Goal: Transaction & Acquisition: Purchase product/service

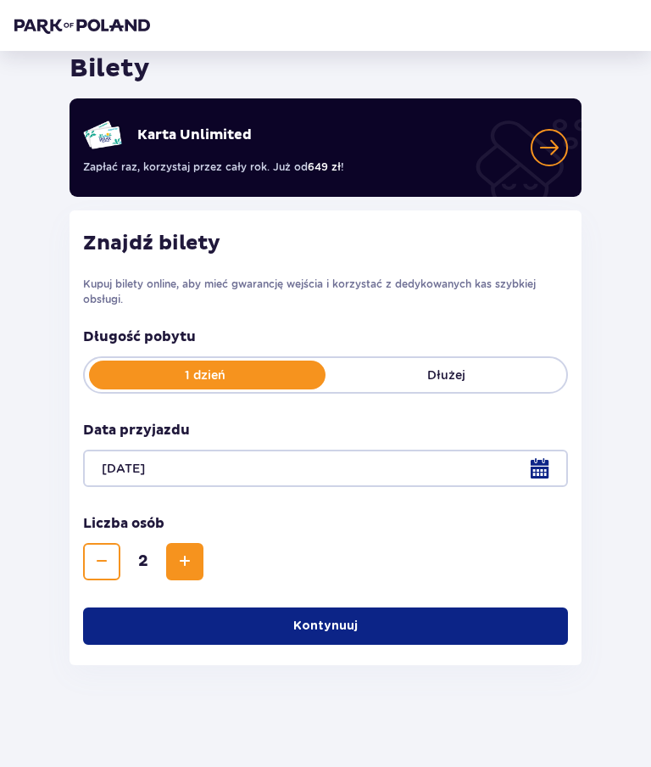
click at [323, 626] on p "Kontynuuj" at bounding box center [325, 625] width 64 height 17
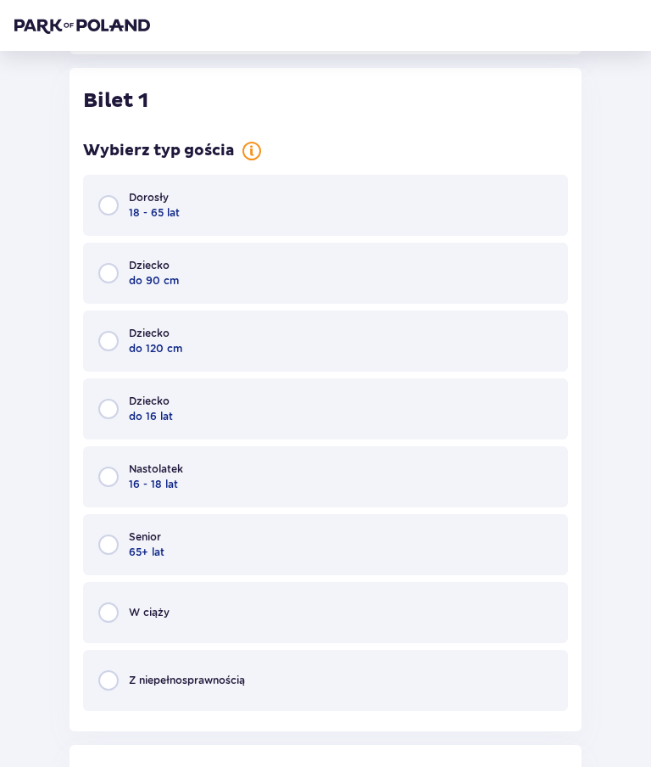
scroll to position [680, 0]
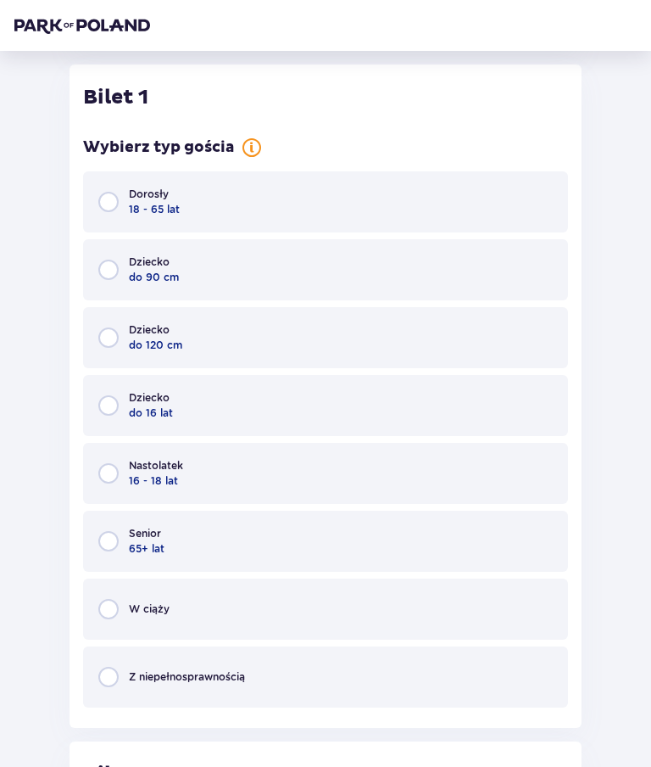
click at [118, 207] on input "radio" at bounding box center [108, 202] width 20 height 20
radio input "true"
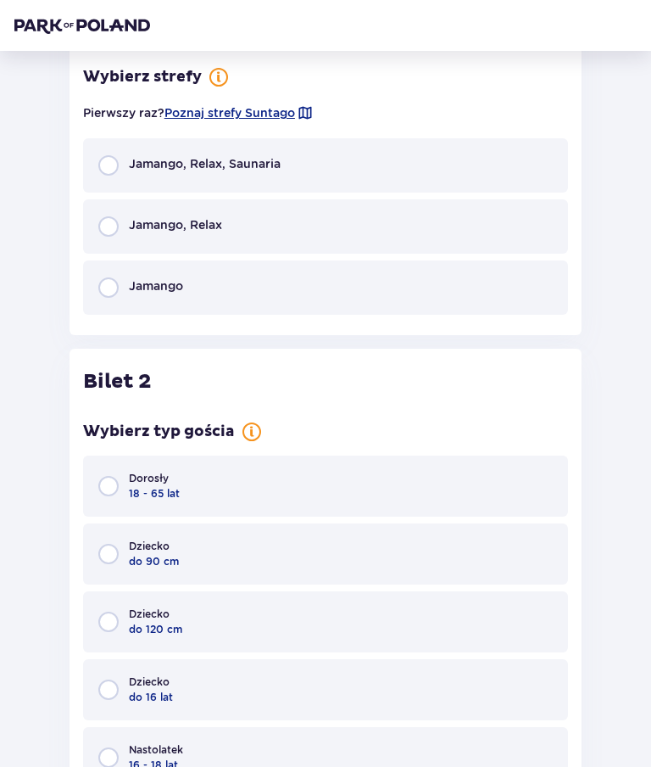
scroll to position [1350, 0]
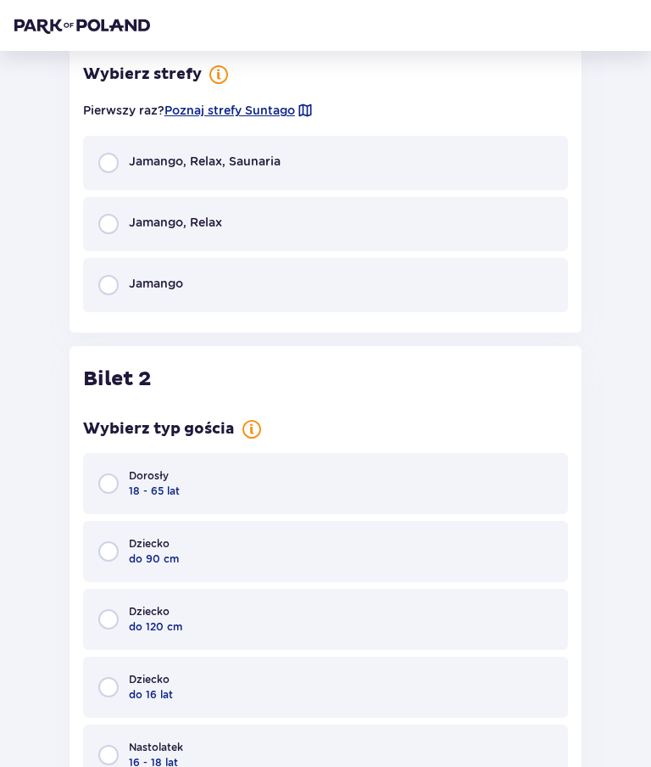
click at [114, 489] on input "radio" at bounding box center [108, 483] width 20 height 20
radio input "true"
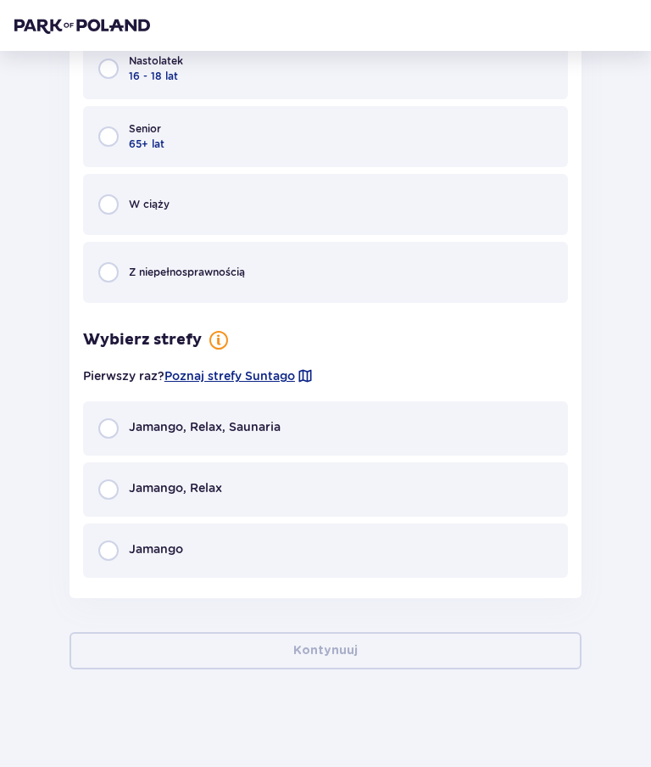
scroll to position [2041, 0]
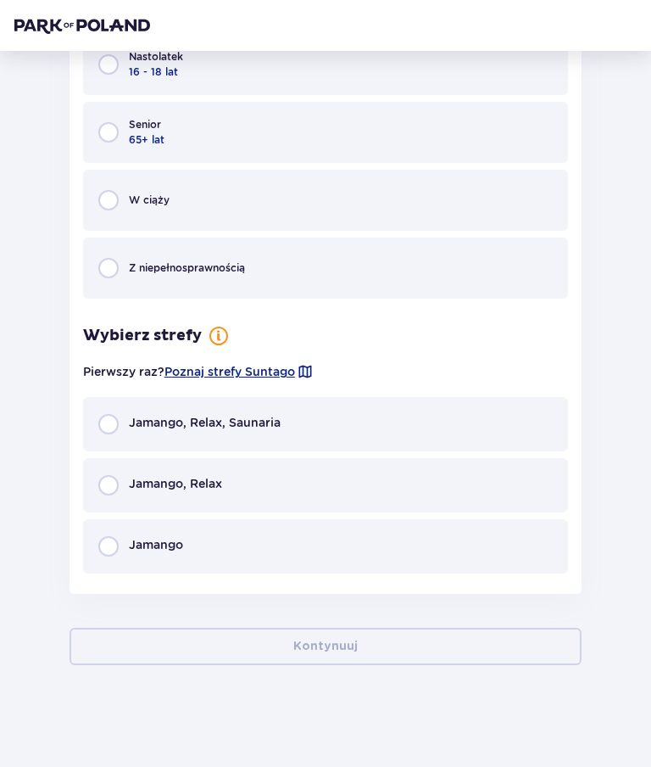
click at [118, 422] on input "radio" at bounding box center [108, 424] width 20 height 20
radio input "true"
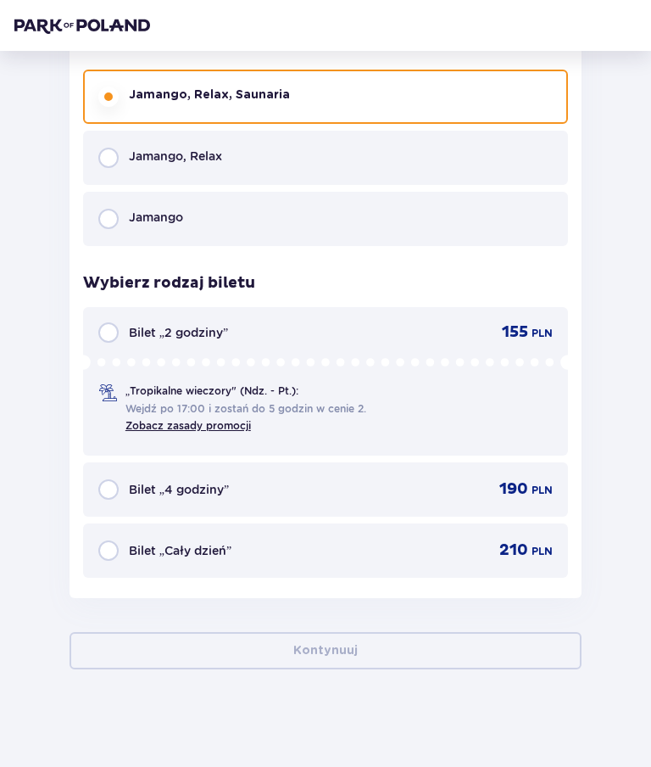
scroll to position [2369, 0]
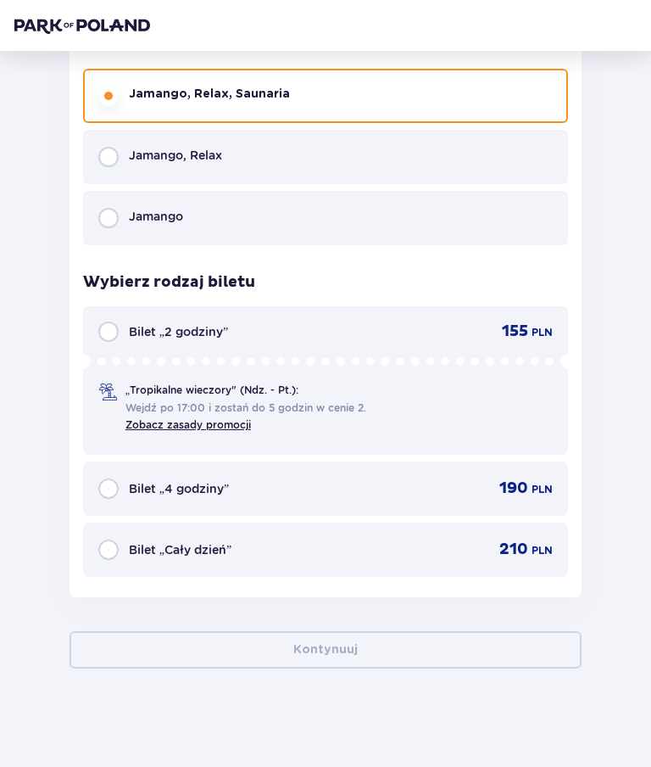
click at [116, 495] on input "radio" at bounding box center [108, 488] width 20 height 20
radio input "true"
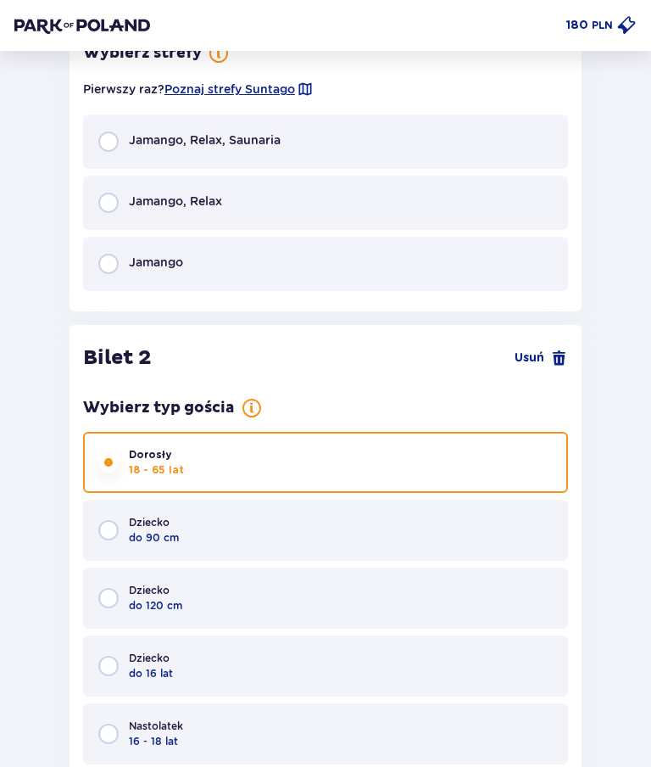
scroll to position [1371, 0]
click at [103, 142] on input "radio" at bounding box center [108, 142] width 20 height 20
radio input "true"
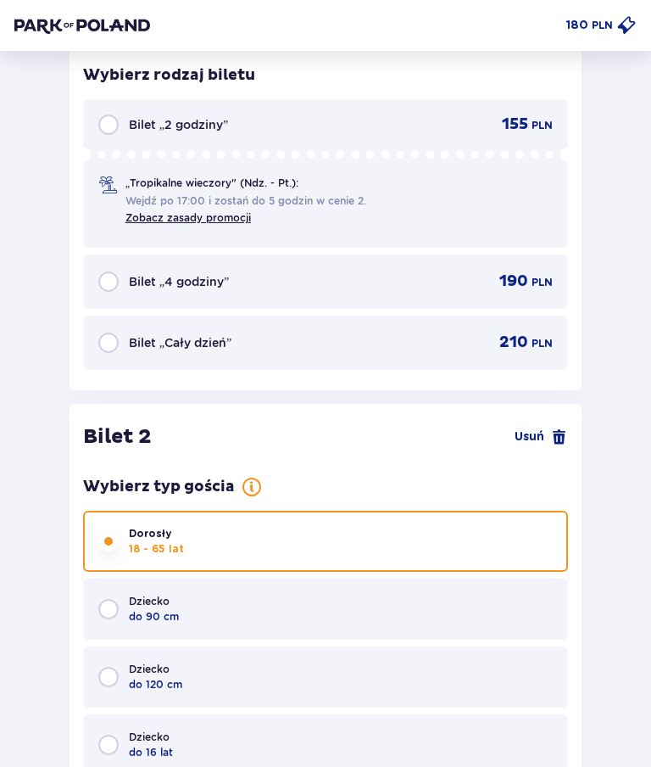
scroll to position [1625, 0]
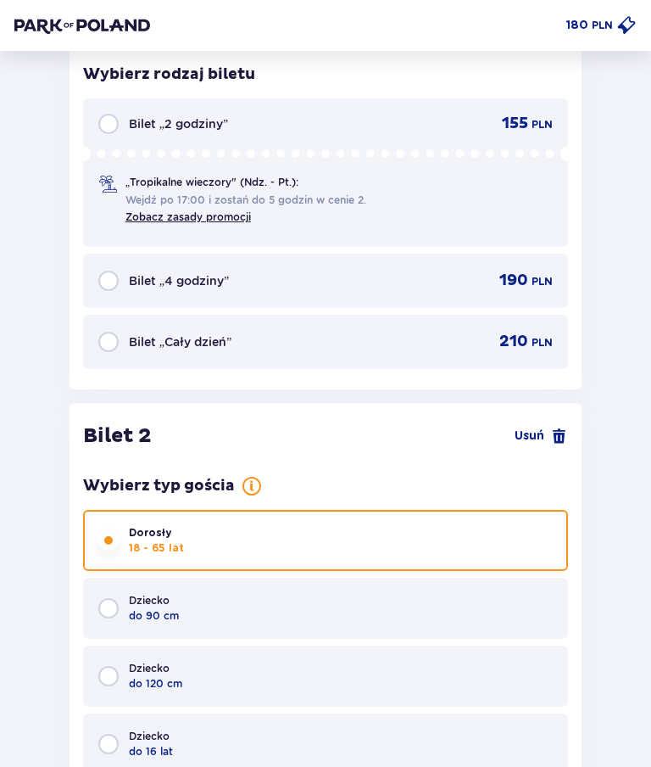
click at [103, 279] on input "radio" at bounding box center [108, 281] width 20 height 20
radio input "true"
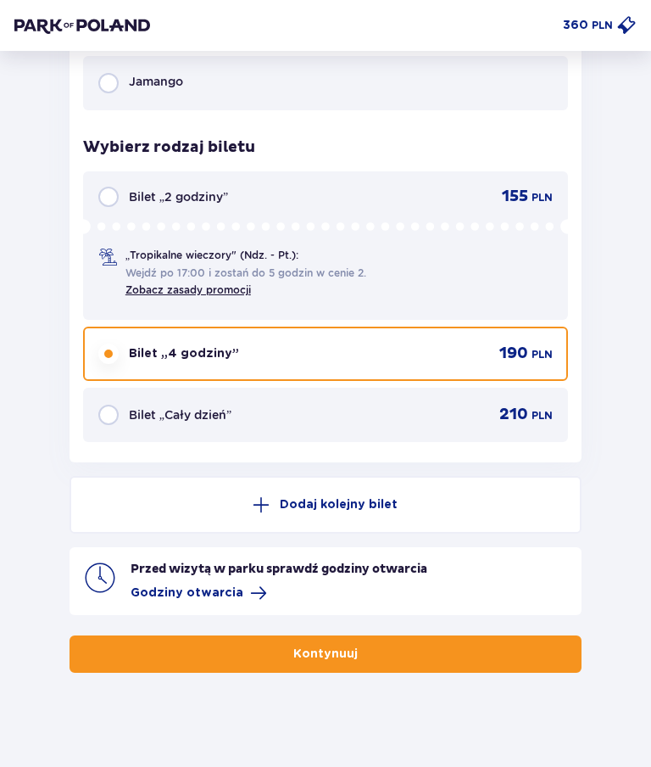
scroll to position [2836, 0]
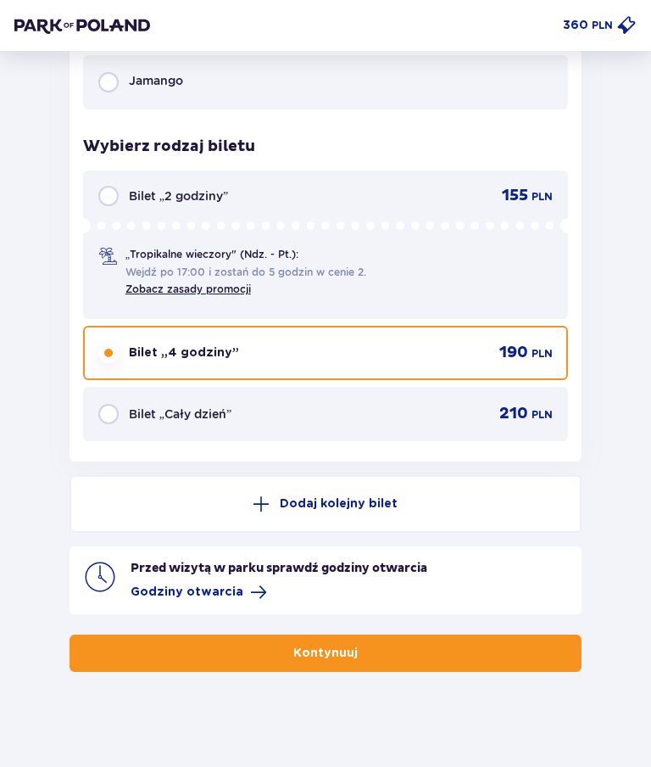
click at [308, 645] on p "Kontynuuj" at bounding box center [325, 653] width 64 height 17
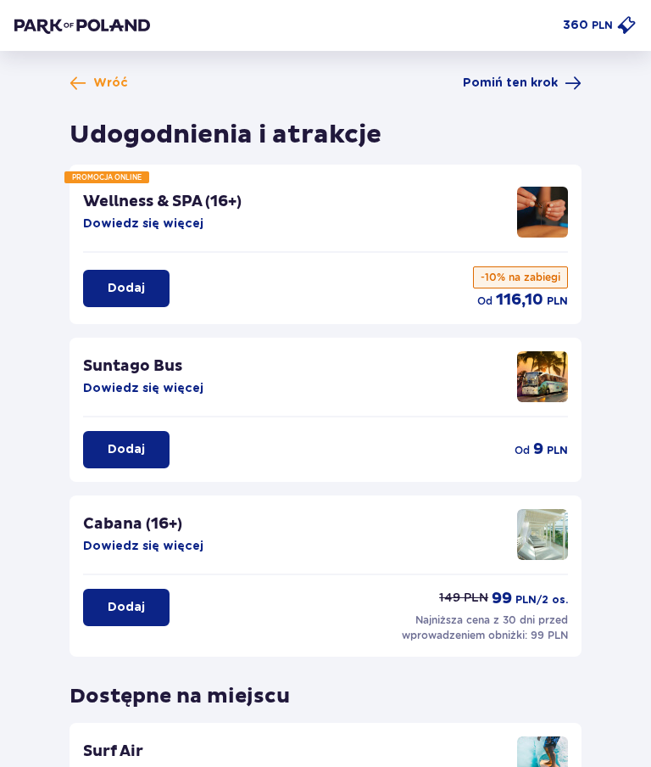
click at [129, 388] on button "Dowiedz się więcej" at bounding box center [143, 388] width 120 height 17
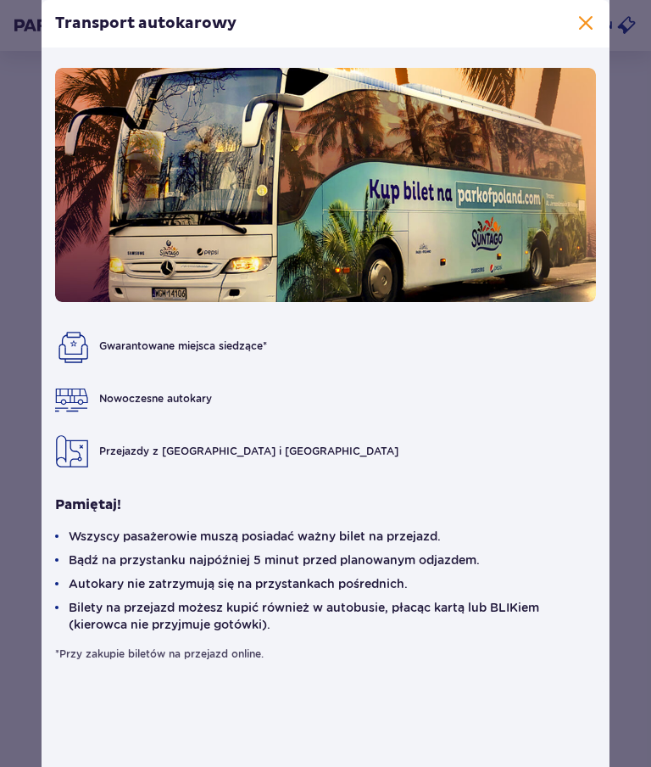
click at [578, 19] on span at bounding box center [586, 24] width 20 height 20
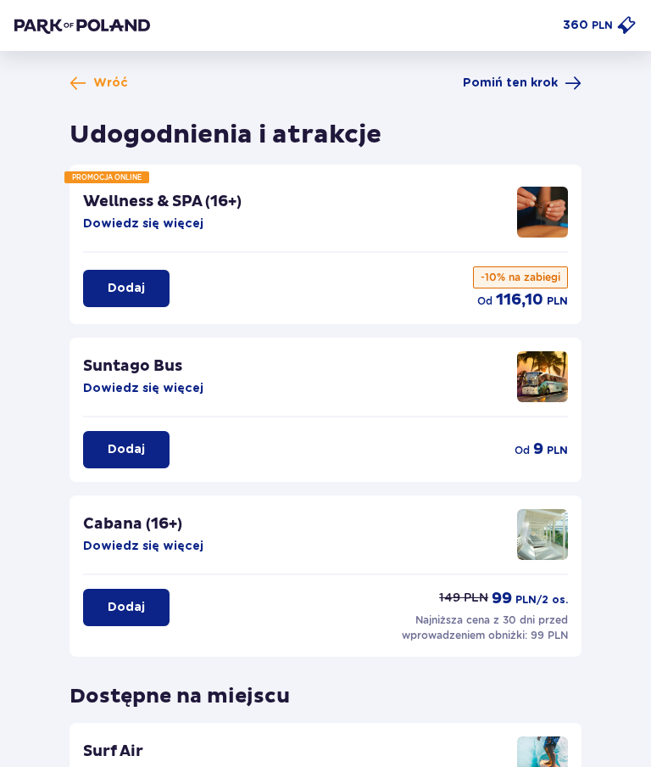
click at [142, 446] on p "Dodaj" at bounding box center [126, 449] width 37 height 17
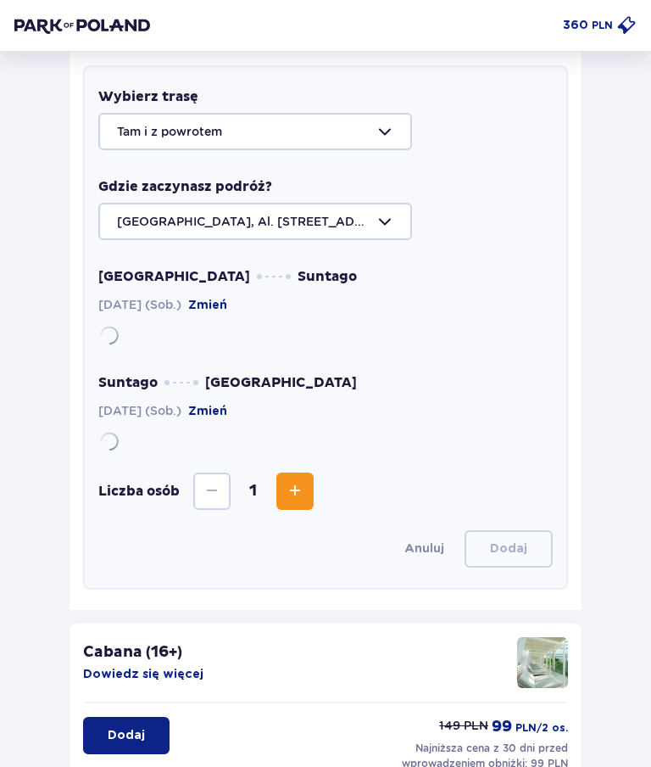
scroll to position [451, 0]
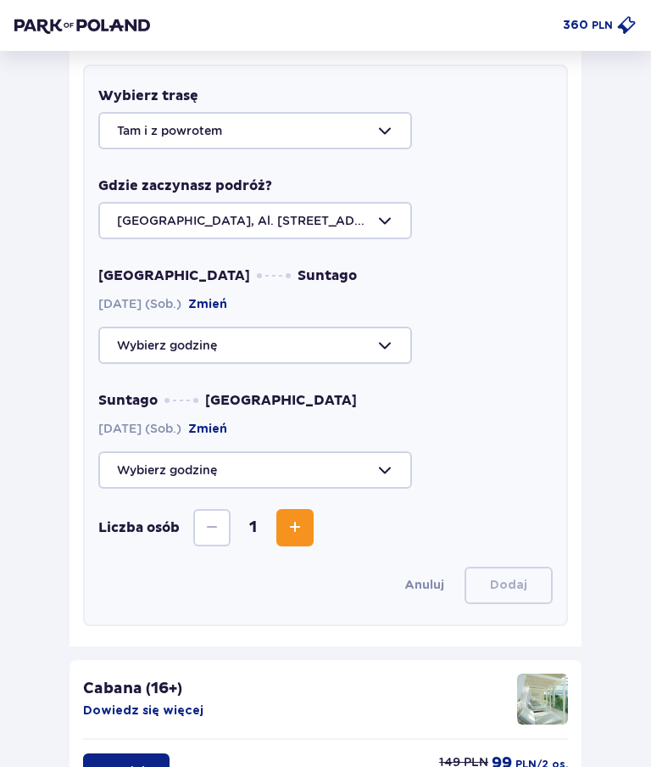
click at [392, 233] on div at bounding box center [325, 220] width 455 height 37
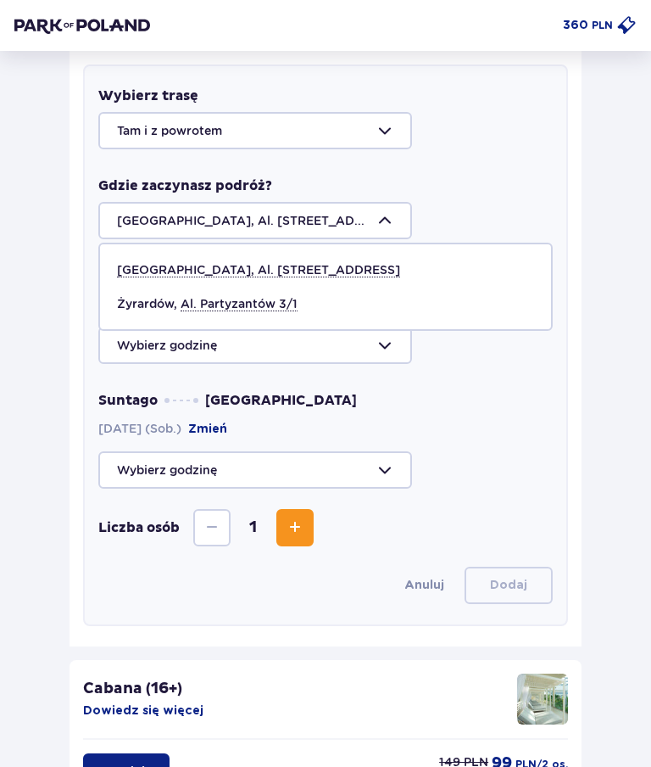
click at [305, 528] on span "Zwiększ" at bounding box center [295, 527] width 20 height 20
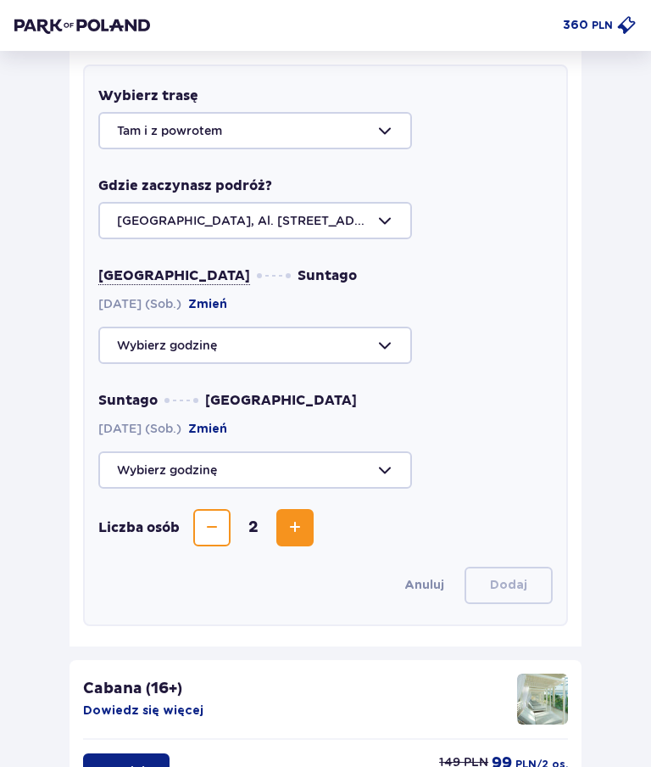
click at [369, 346] on div at bounding box center [325, 345] width 455 height 37
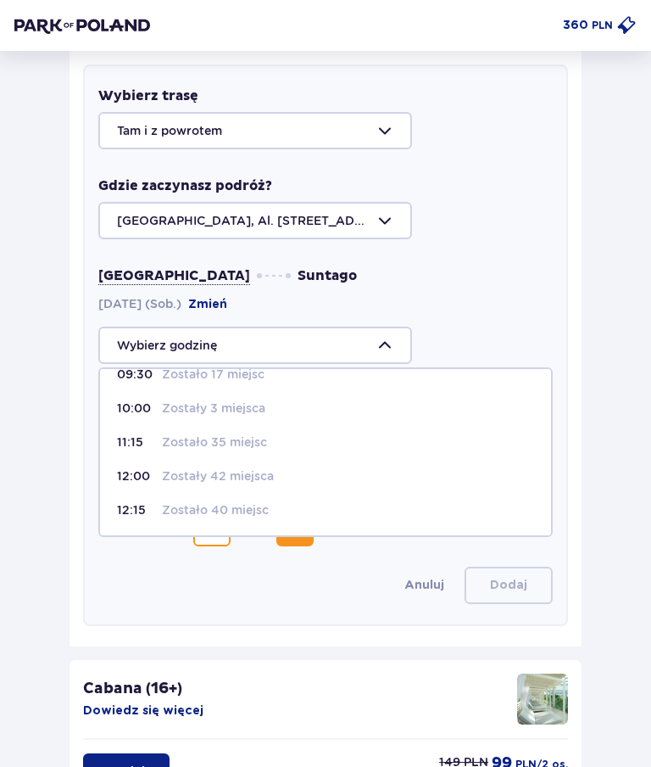
scroll to position [55, 0]
click at [134, 456] on span "11:15 Zostało 35 miejsc" at bounding box center [325, 441] width 451 height 34
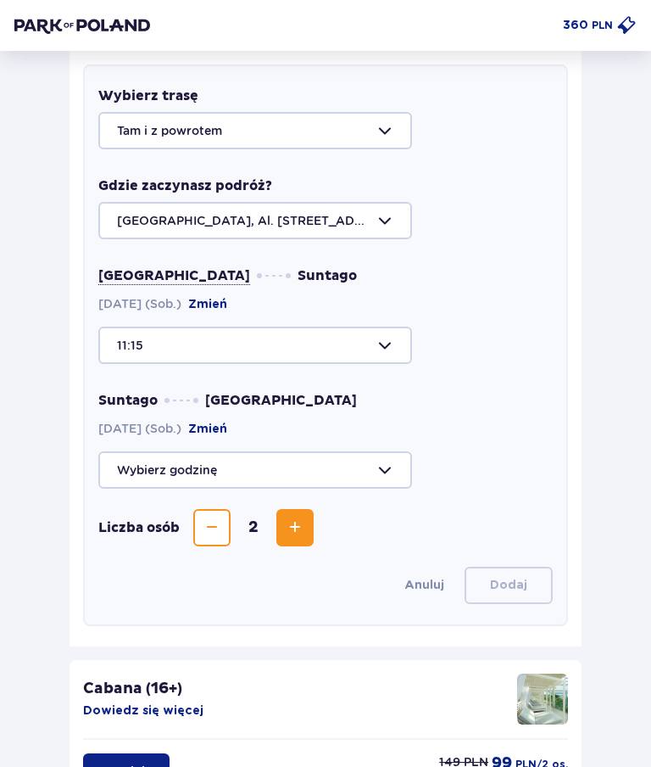
type input "11:15"
click at [383, 471] on div at bounding box center [325, 469] width 455 height 37
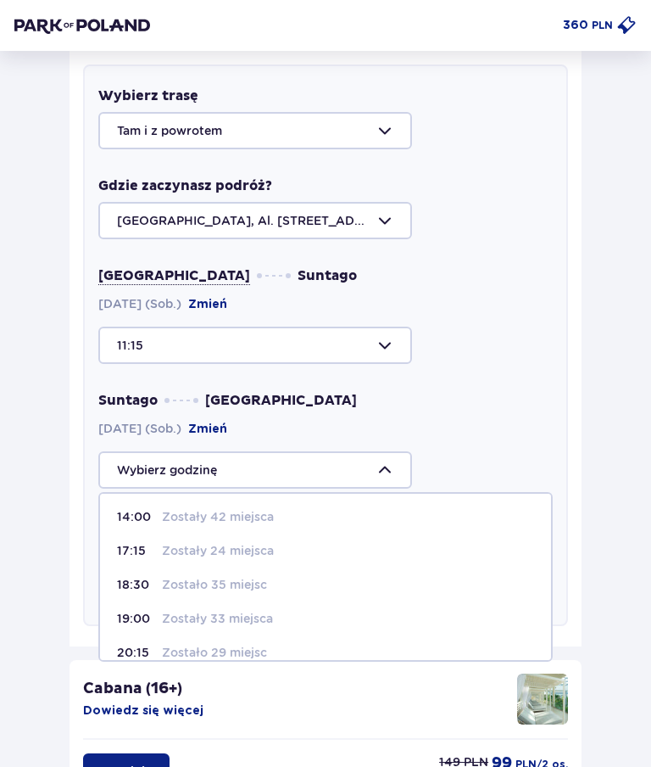
scroll to position [17, 0]
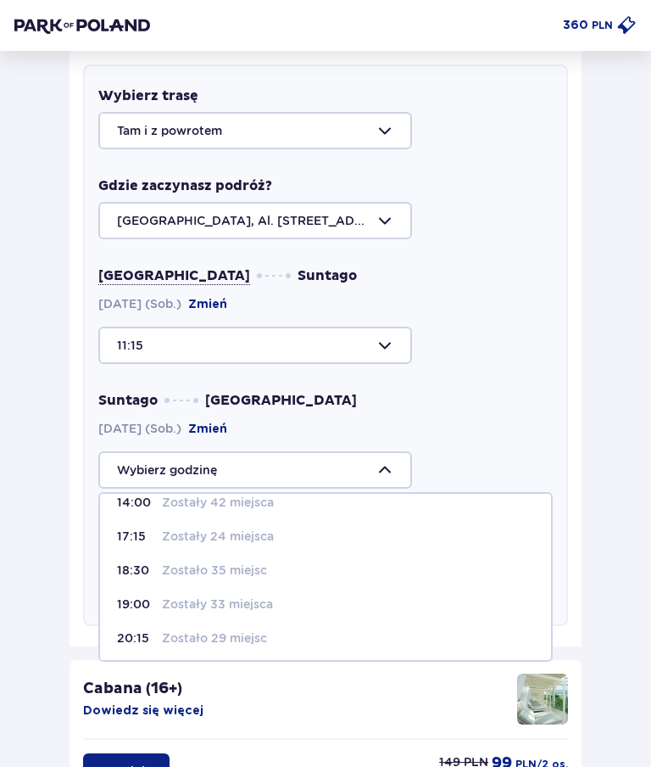
click at [193, 604] on p "Zostały 33 miejsca" at bounding box center [217, 603] width 111 height 17
type input "19:00"
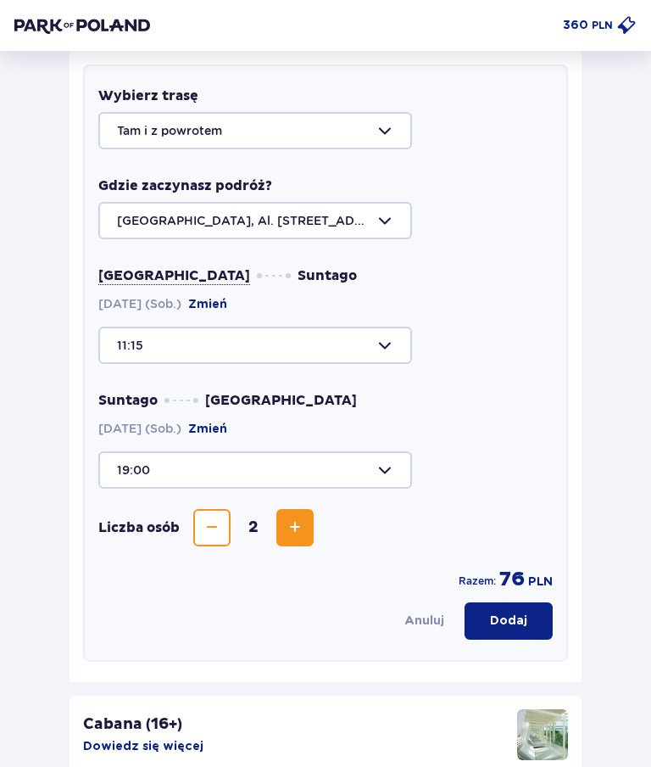
click at [510, 621] on p "Dodaj" at bounding box center [508, 620] width 37 height 17
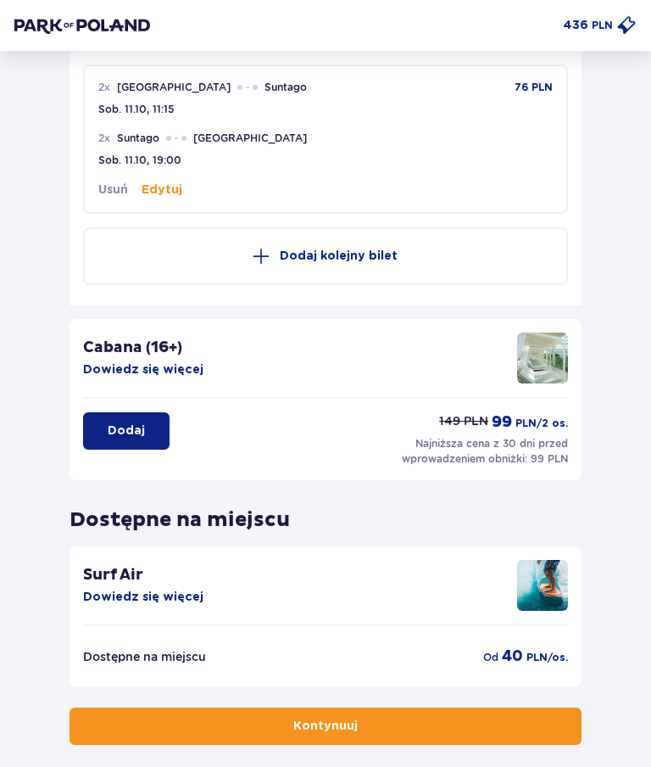
click at [149, 364] on button "Dowiedz się więcej" at bounding box center [143, 369] width 120 height 17
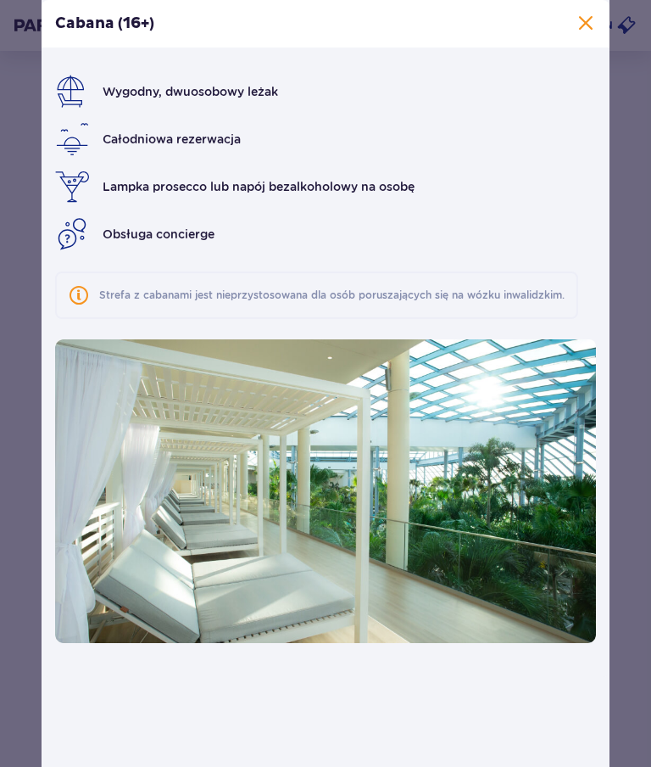
click at [594, 17] on span at bounding box center [586, 24] width 20 height 20
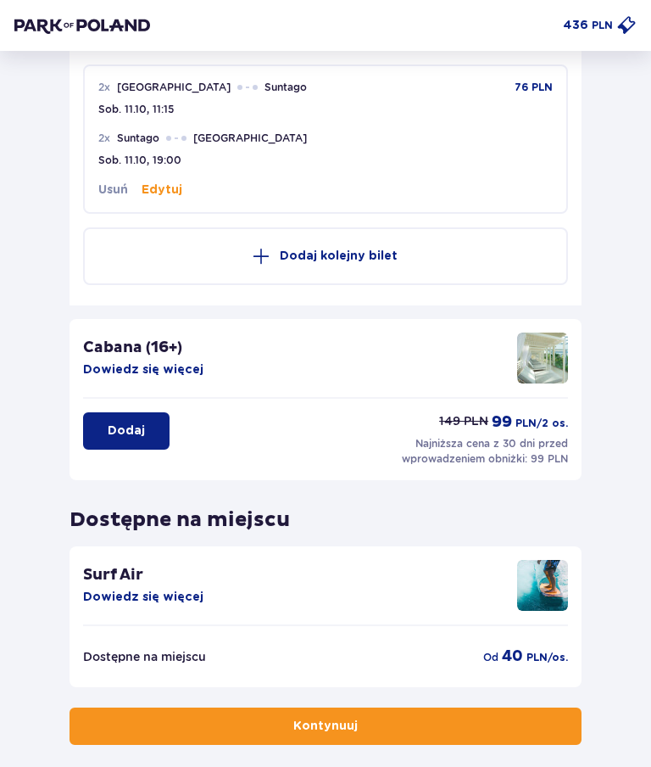
click at [132, 433] on p "Dodaj" at bounding box center [126, 430] width 37 height 17
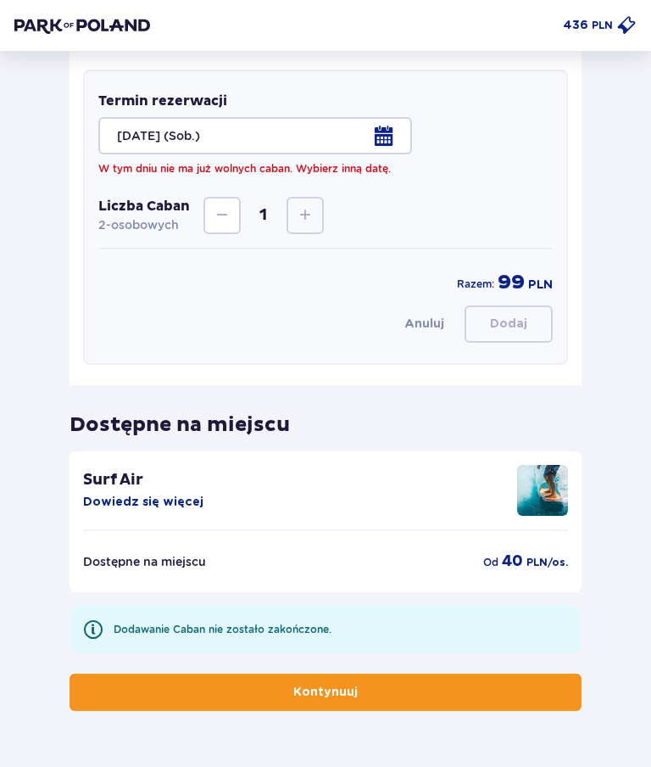
scroll to position [901, 0]
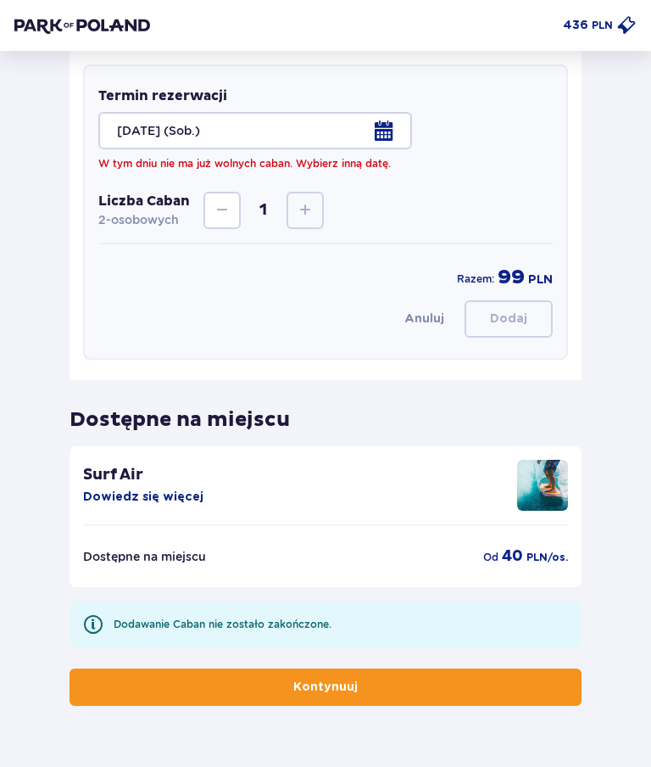
click at [174, 491] on button "Dowiedz się więcej" at bounding box center [143, 497] width 120 height 17
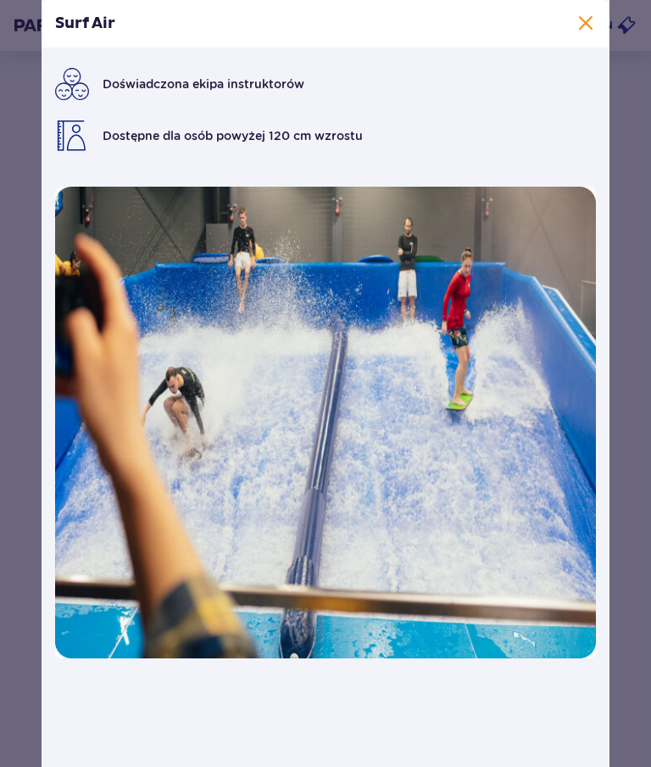
click at [590, 14] on span at bounding box center [586, 24] width 20 height 20
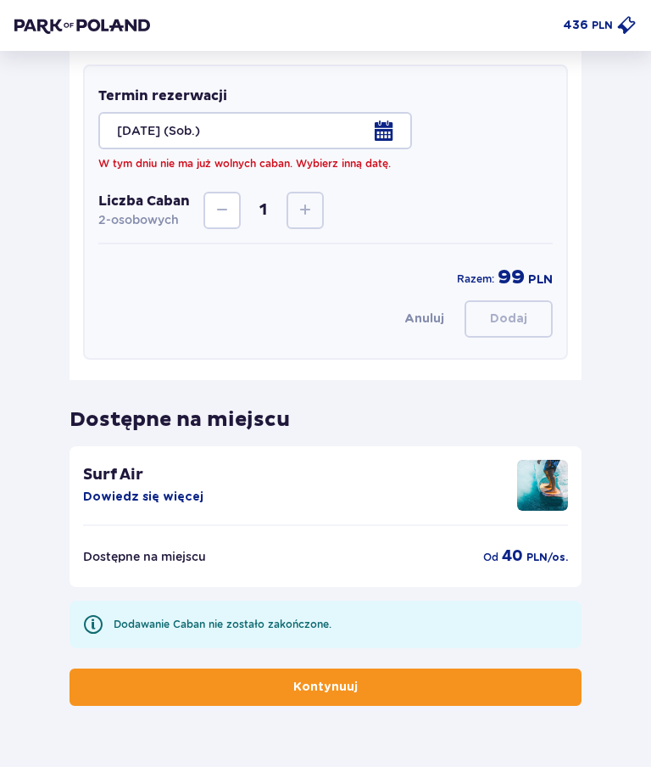
click at [369, 700] on button "Kontynuuj" at bounding box center [326, 686] width 512 height 37
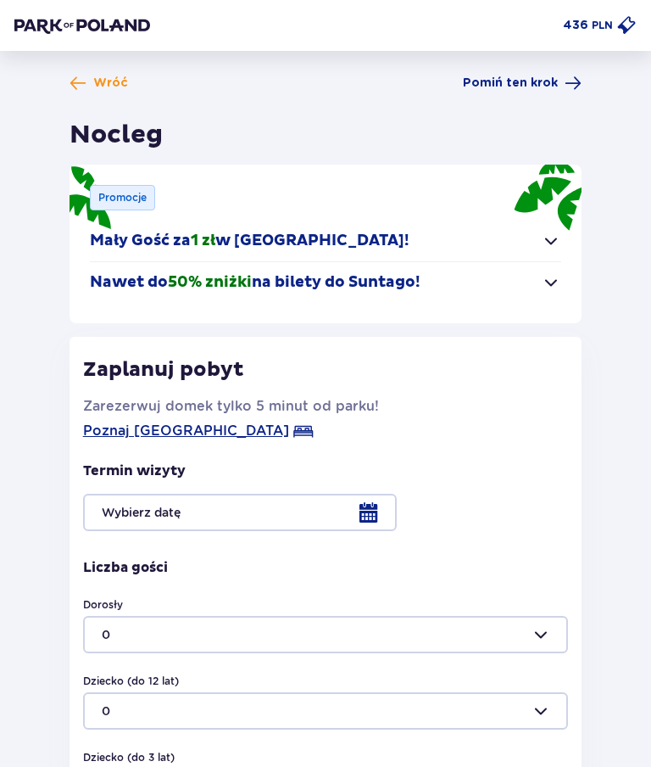
click at [210, 438] on span "Poznaj Suntago Village" at bounding box center [186, 431] width 206 height 20
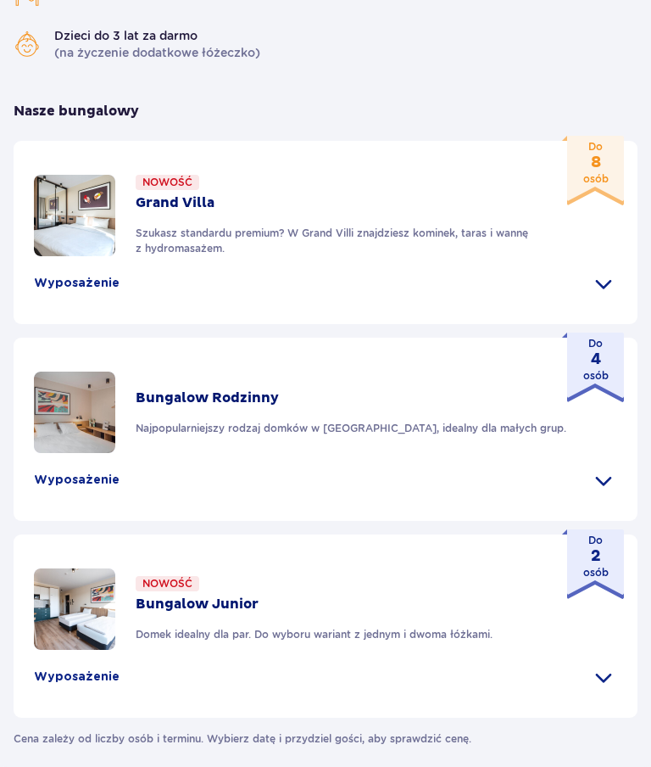
scroll to position [771, 0]
click at [606, 681] on span at bounding box center [603, 676] width 27 height 27
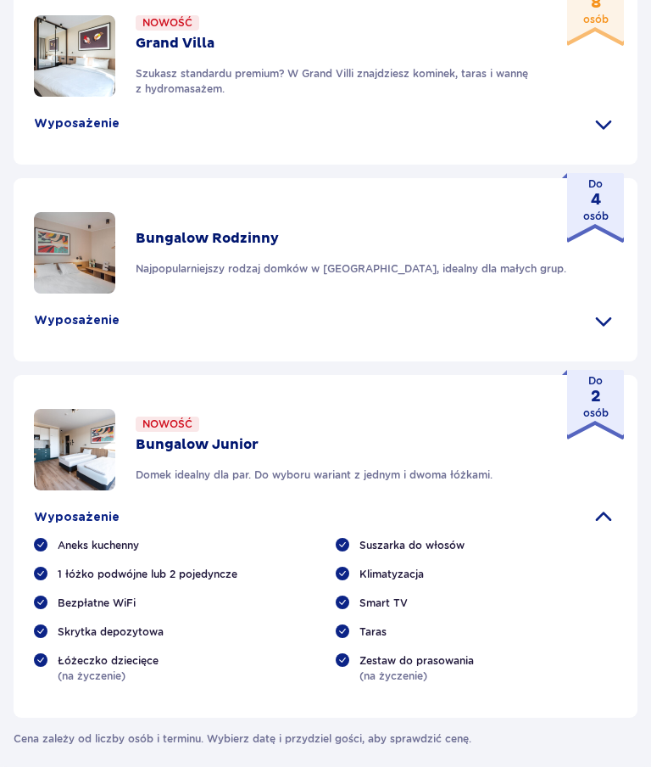
scroll to position [930, 0]
click at [612, 521] on span at bounding box center [603, 517] width 27 height 27
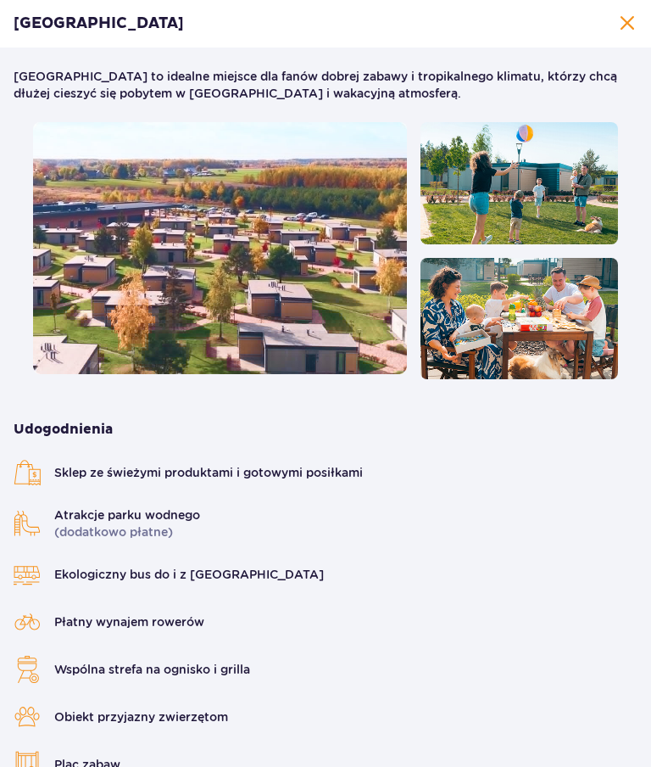
scroll to position [0, 0]
click at [625, 26] on span "Zamknij" at bounding box center [627, 24] width 20 height 20
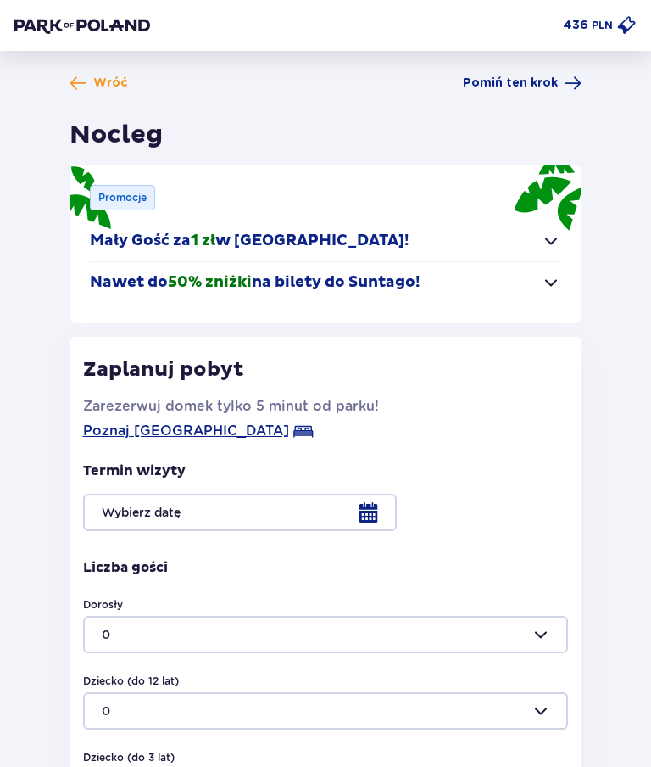
click at [198, 435] on span "Poznaj Suntago Village" at bounding box center [186, 431] width 206 height 20
click at [372, 511] on div at bounding box center [325, 512] width 485 height 37
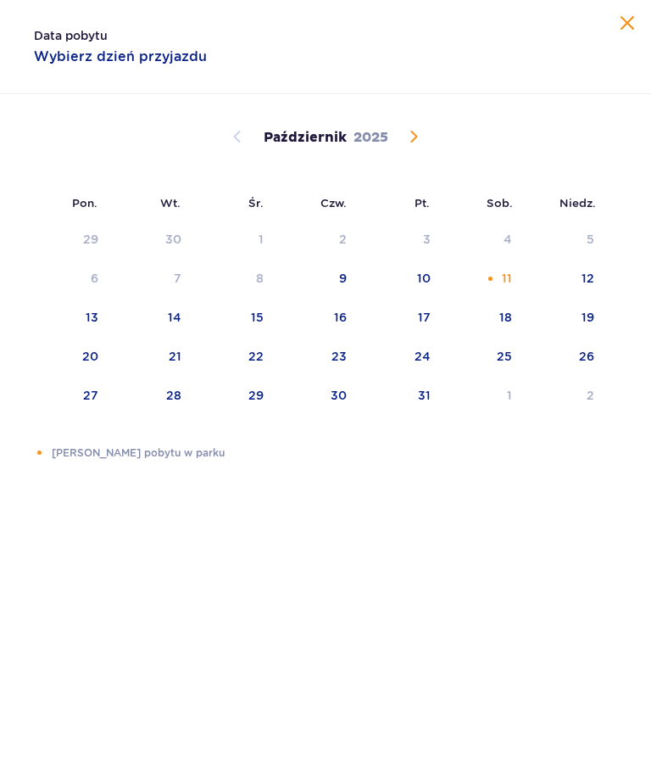
click at [501, 279] on div "11" at bounding box center [484, 278] width 82 height 37
click at [637, 33] on span "Zamknij" at bounding box center [627, 24] width 20 height 20
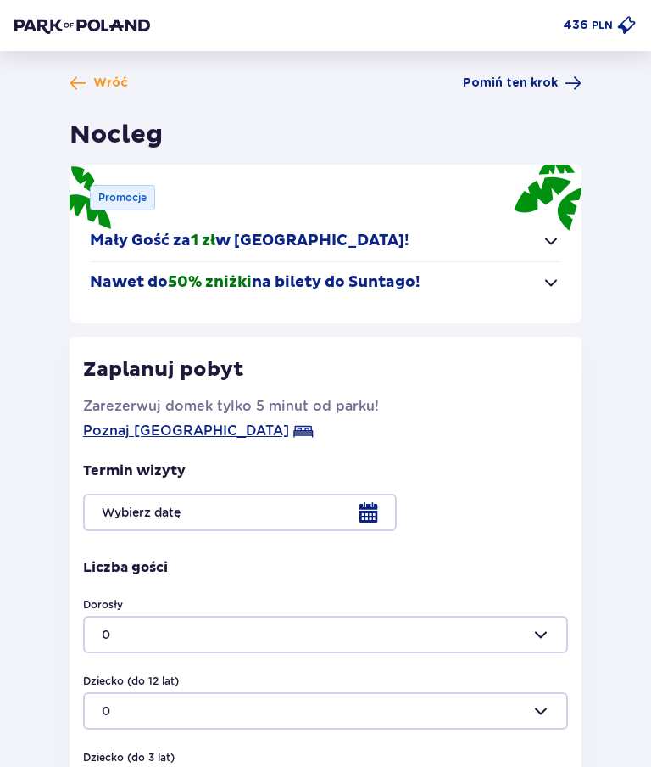
click at [534, 638] on div at bounding box center [325, 634] width 485 height 37
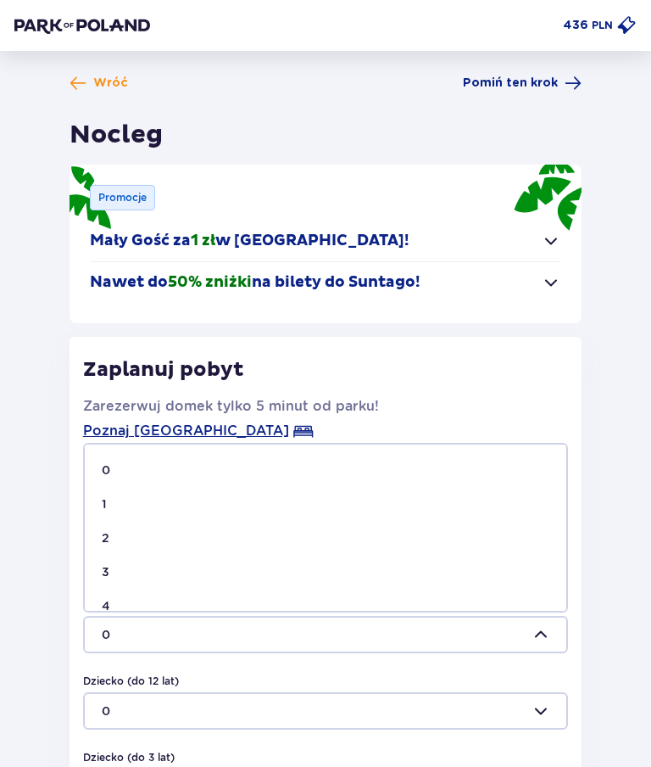
click at [104, 545] on p "2" at bounding box center [106, 537] width 8 height 17
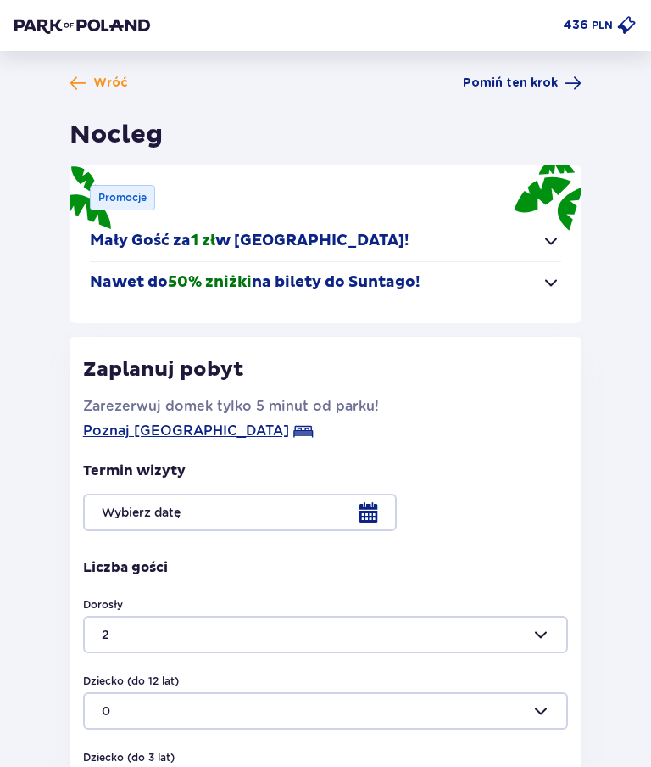
type input "2"
click at [366, 517] on div at bounding box center [325, 512] width 485 height 37
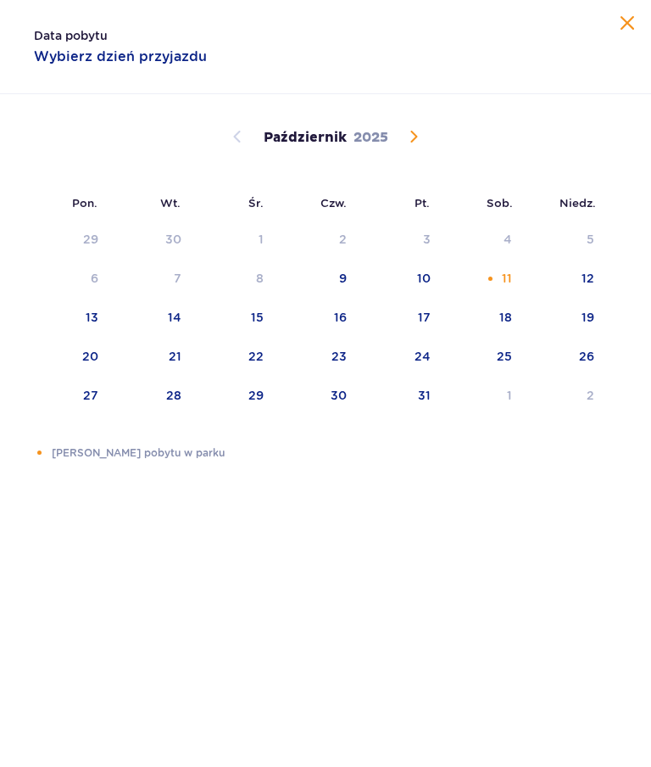
click at [501, 273] on div "11" at bounding box center [484, 278] width 82 height 37
click at [589, 282] on div "12" at bounding box center [588, 278] width 13 height 17
type input "11.10.25 - 12.10.25"
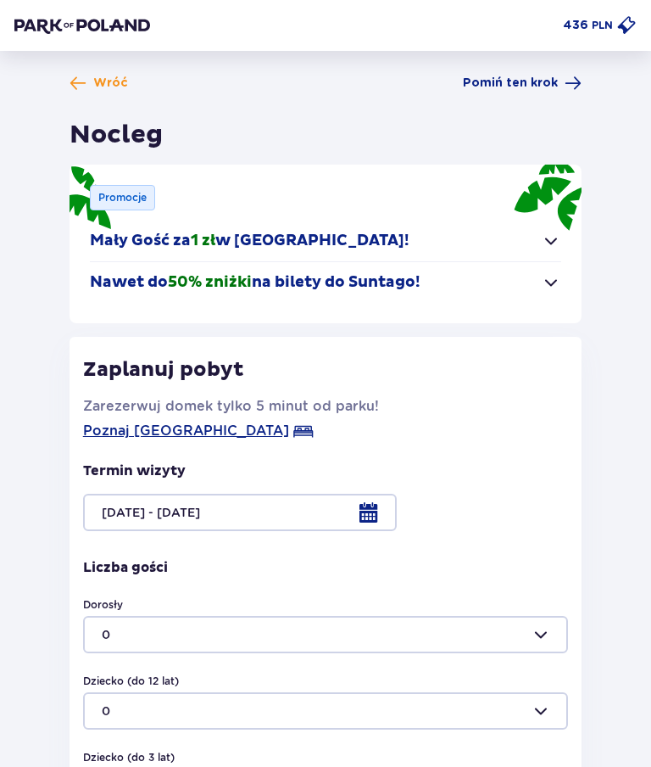
click at [534, 636] on div at bounding box center [325, 634] width 485 height 37
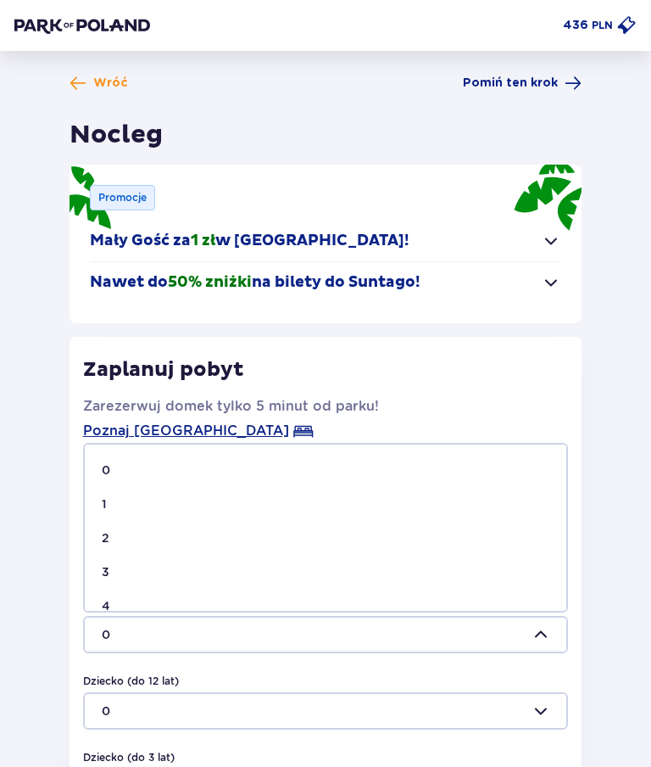
click at [116, 546] on span "2" at bounding box center [326, 538] width 482 height 34
type input "2"
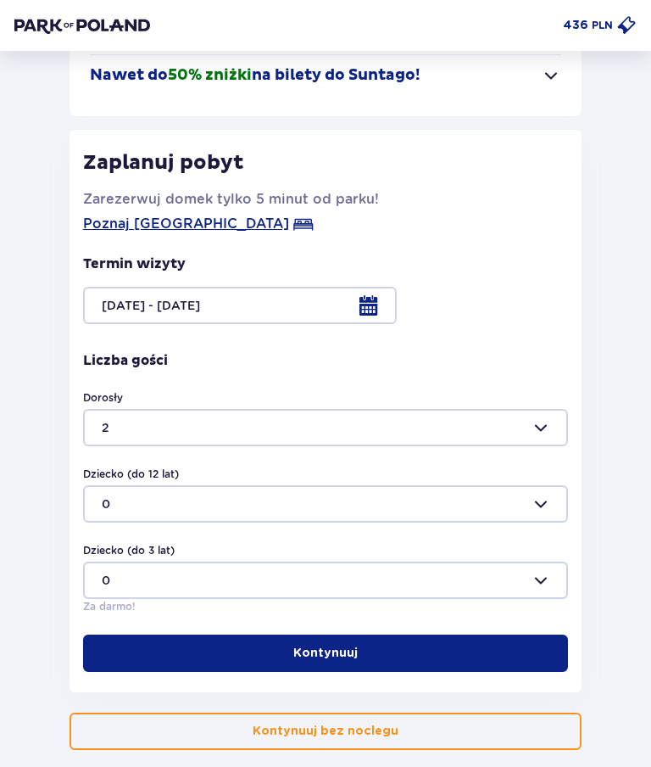
scroll to position [224, 0]
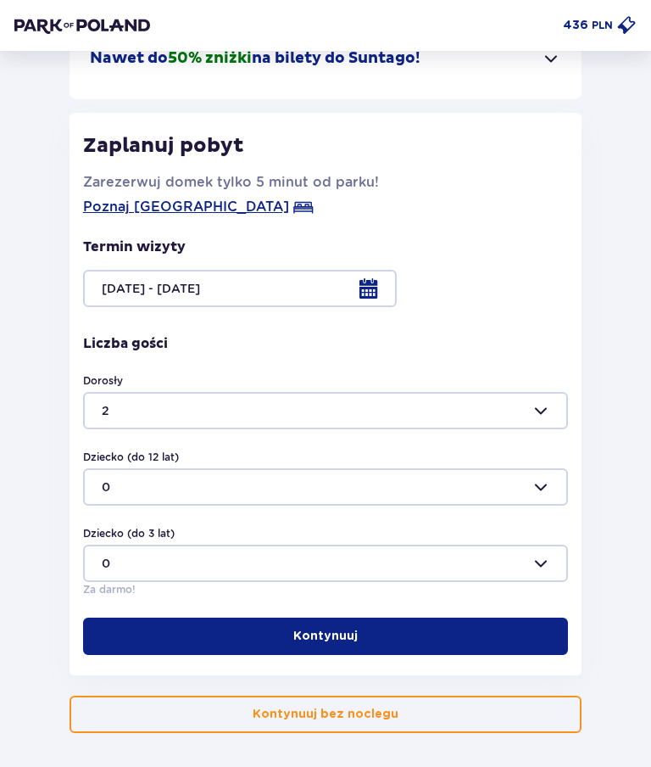
click at [326, 640] on p "Kontynuuj" at bounding box center [325, 636] width 64 height 17
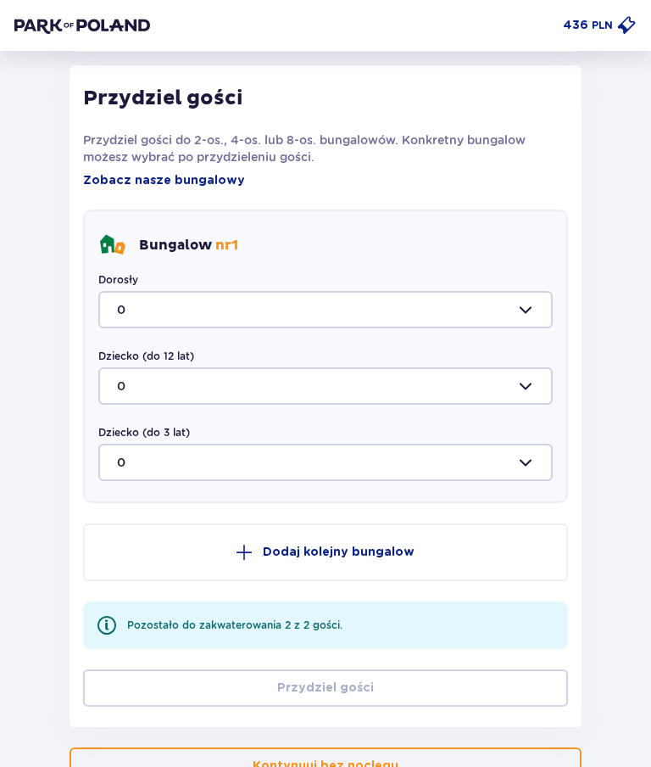
scroll to position [848, 0]
click at [539, 296] on div at bounding box center [325, 308] width 455 height 37
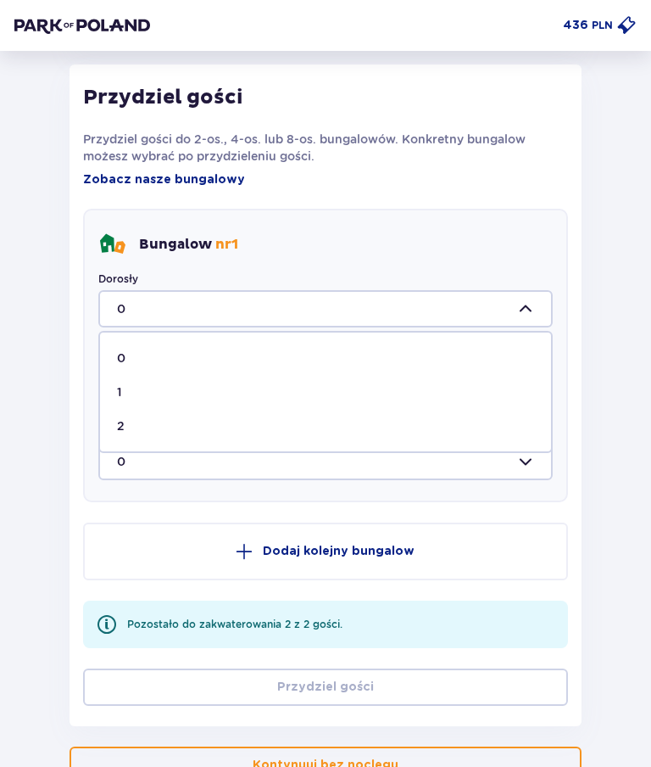
click at [128, 427] on div "2" at bounding box center [325, 425] width 417 height 17
type input "2"
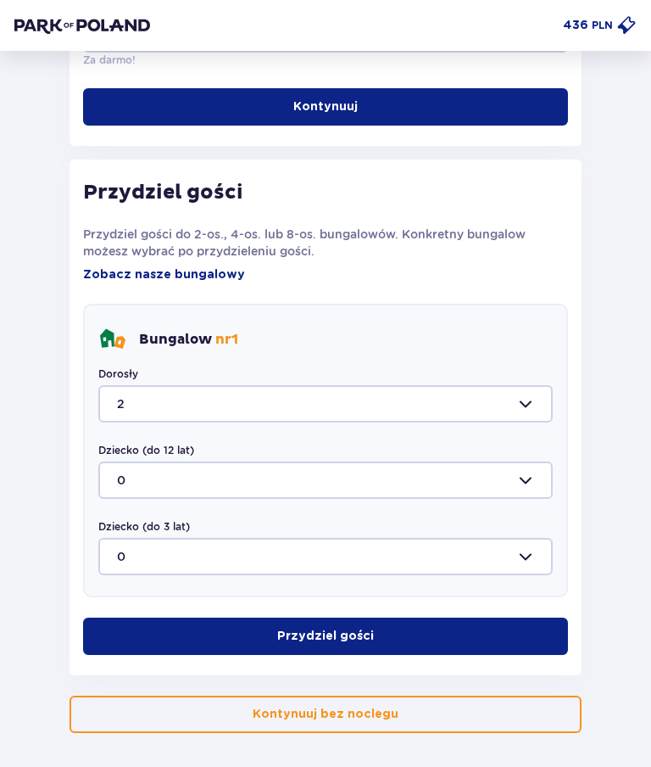
click at [317, 629] on p "Przydziel gości" at bounding box center [325, 636] width 97 height 17
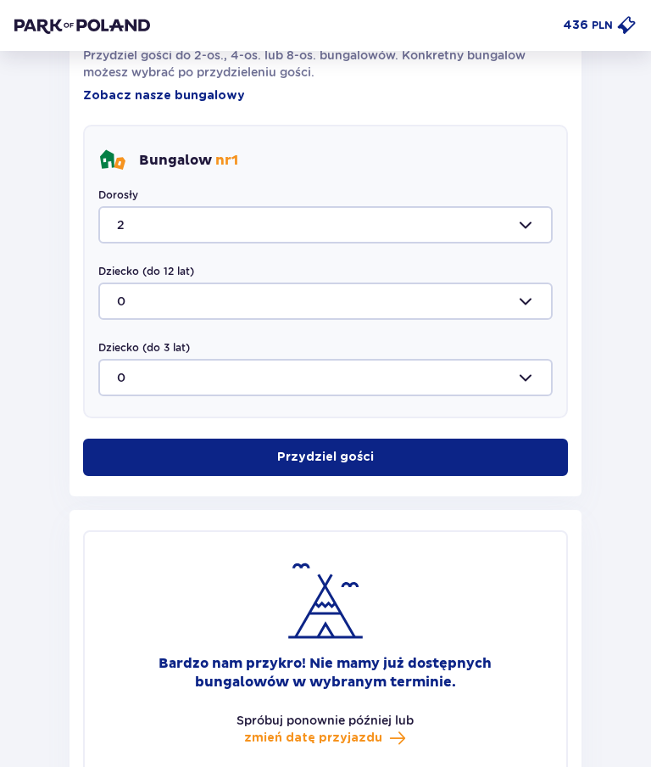
scroll to position [1053, 0]
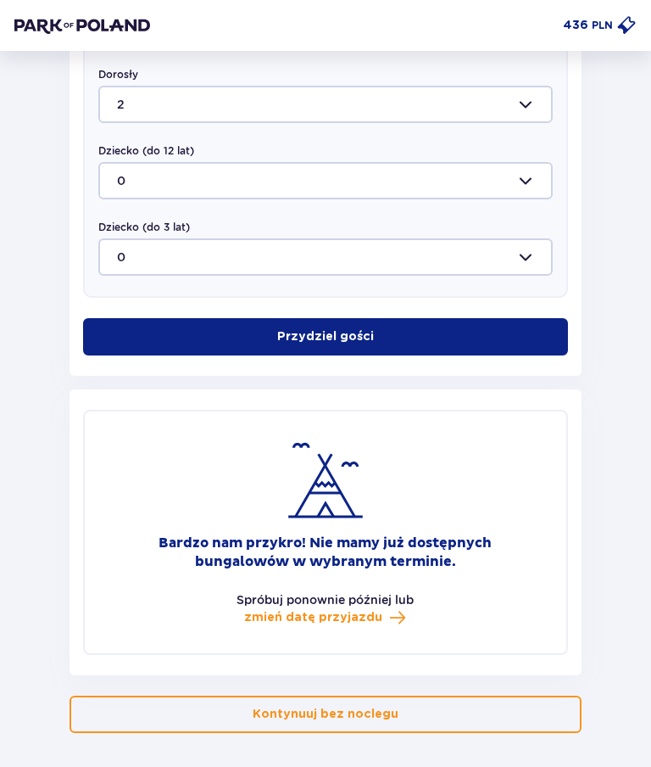
click at [346, 717] on p "Kontynuuj bez noclegu" at bounding box center [326, 714] width 146 height 17
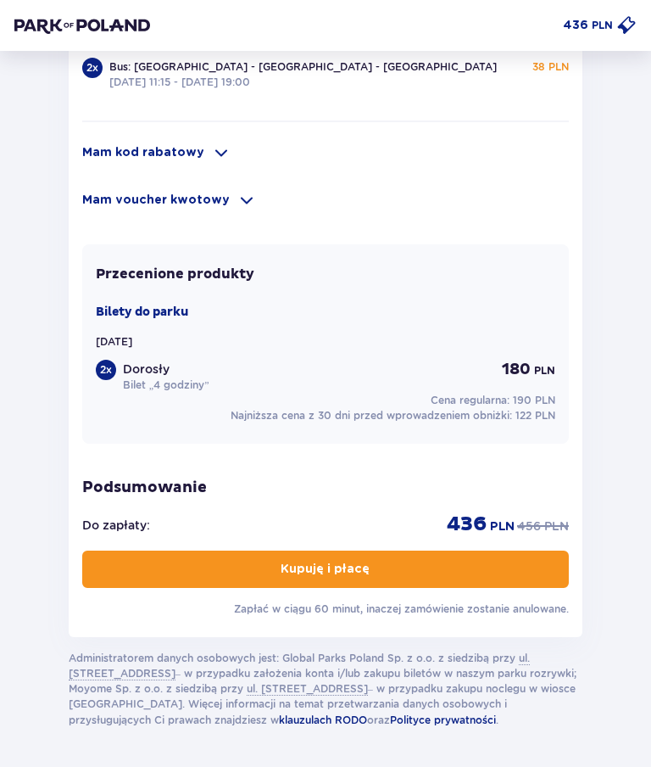
scroll to position [1379, 0]
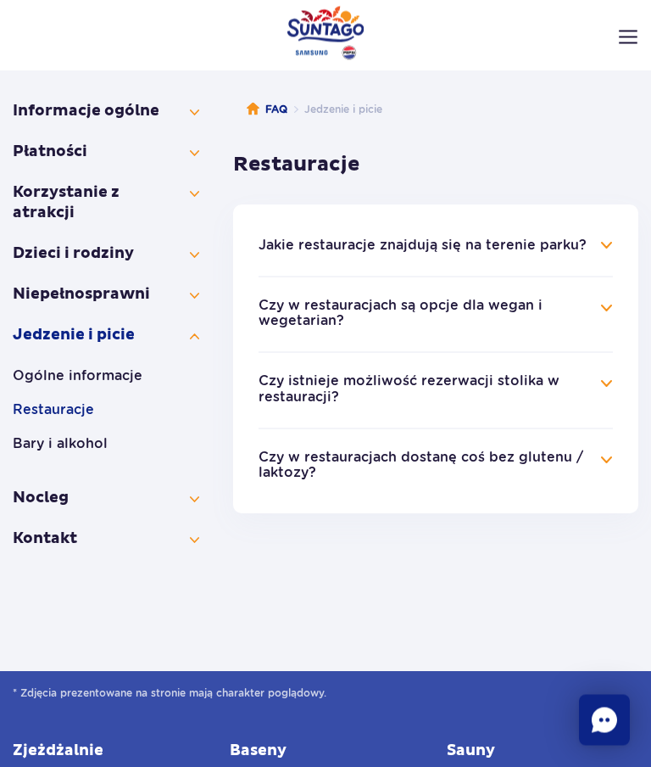
scroll to position [157, 0]
click at [81, 450] on button "Bary i alkohol" at bounding box center [106, 443] width 187 height 20
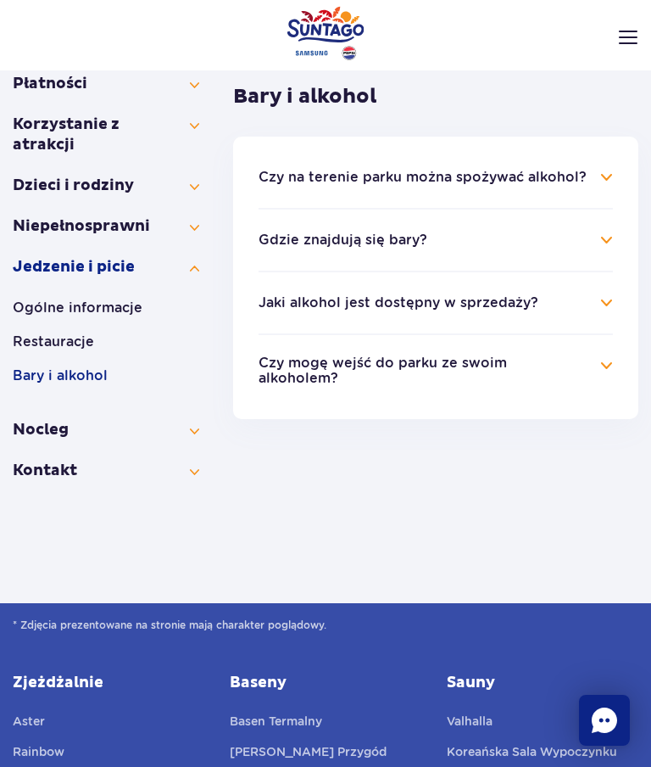
click at [606, 302] on h4 "Jaki alkohol jest dostępny w sprzedaży?" at bounding box center [436, 303] width 355 height 20
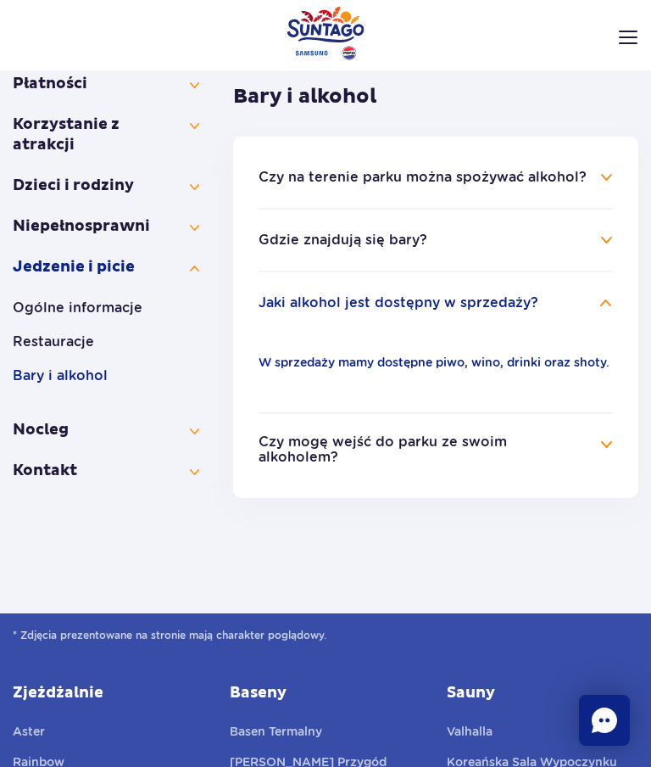
click at [600, 467] on h4 "Czy mogę wejść do parku ze swoim alkoholem?" at bounding box center [436, 450] width 355 height 33
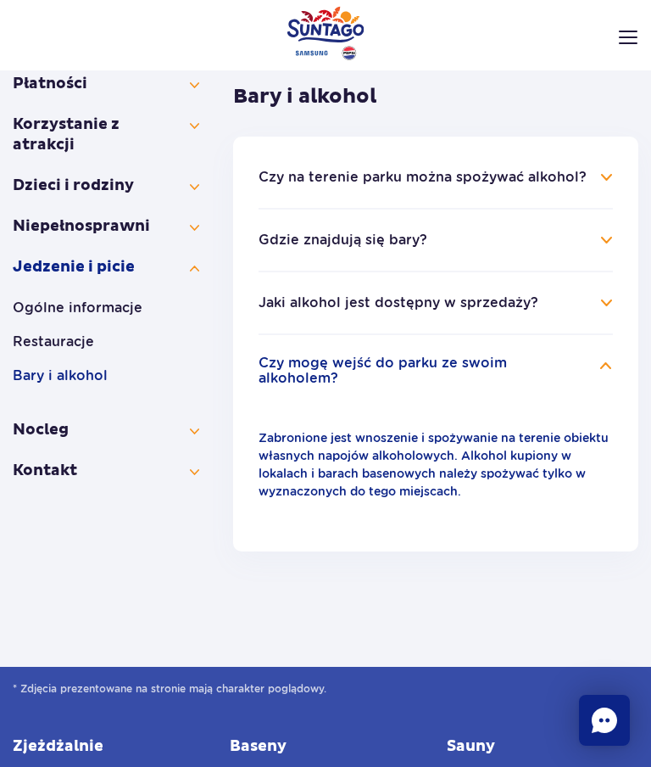
click at [602, 241] on h4 "Gdzie znajdują się bary?" at bounding box center [436, 240] width 355 height 20
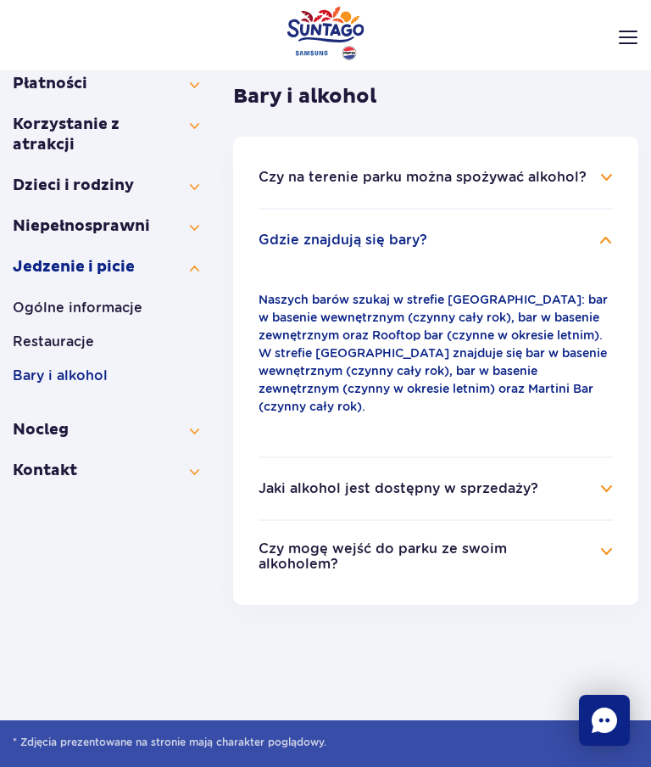
click at [609, 168] on h4 "Czy na terenie parku można spożywać alkohol?" at bounding box center [436, 177] width 355 height 20
